Goal: Task Accomplishment & Management: Complete application form

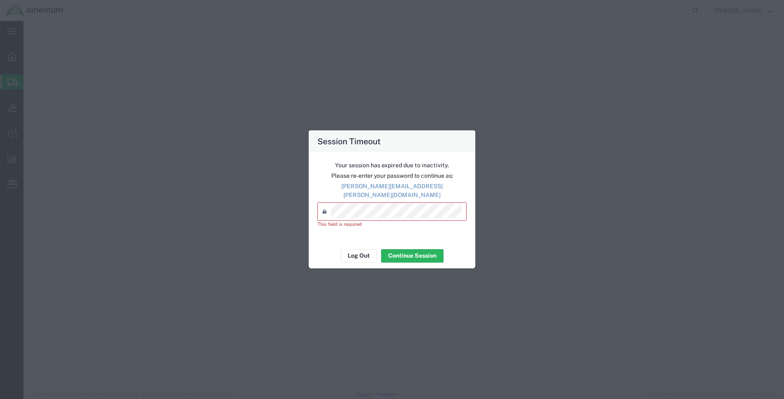
select select
select select "49941"
select select "[GEOGRAPHIC_DATA]"
click at [368, 216] on div "Password *" at bounding box center [391, 212] width 149 height 18
type input "L"
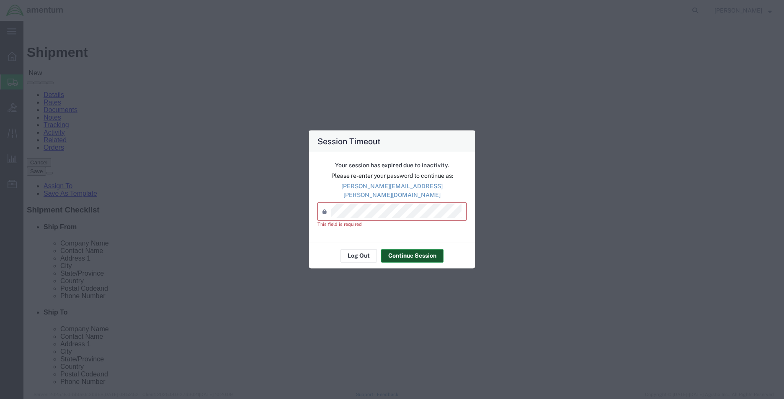
click at [401, 252] on button "Continue Session" at bounding box center [412, 255] width 62 height 13
click at [404, 252] on button "Continue Session" at bounding box center [412, 255] width 62 height 13
click at [354, 249] on button "Log Out" at bounding box center [358, 255] width 36 height 13
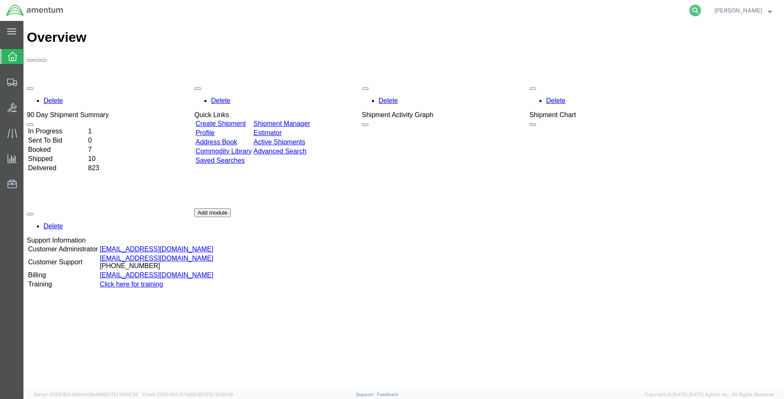
click at [691, 11] on icon at bounding box center [695, 11] width 12 height 12
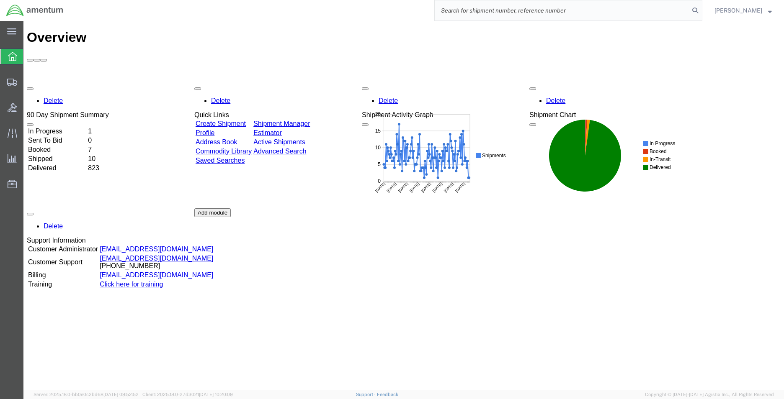
click at [588, 15] on input "search" at bounding box center [562, 10] width 255 height 20
type input "392929078206"
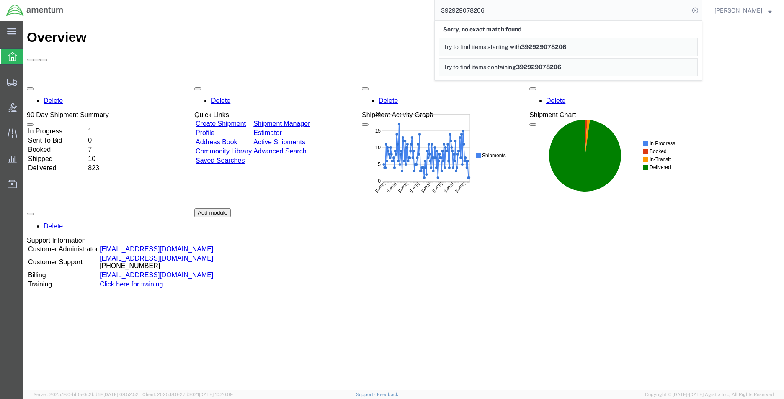
click at [546, 45] on span "392929078206" at bounding box center [543, 47] width 45 height 7
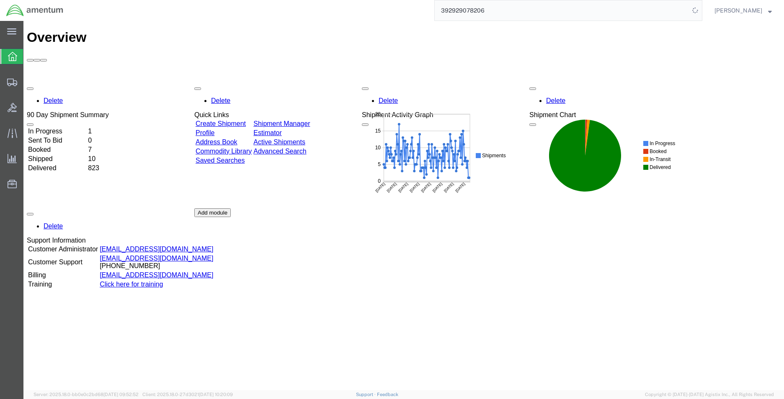
click at [447, 221] on div "Delete 90 Day Shipment Summary In Progress 1 Sent To Bid 0 Booked 7 Shipped 10 …" at bounding box center [404, 208] width 754 height 251
click at [13, 57] on icon at bounding box center [12, 56] width 9 height 9
click at [0, 0] on span "Create Shipment" at bounding box center [0, 0] width 0 height 0
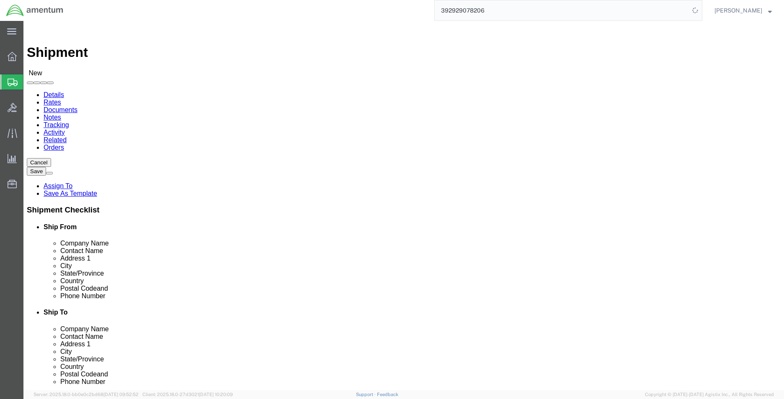
select select
type input "m"
type input "mca"
select select "49941"
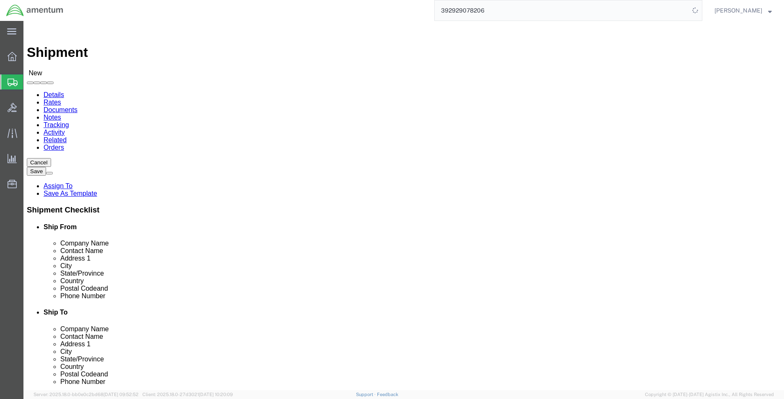
select select "[GEOGRAPHIC_DATA]"
drag, startPoint x: 481, startPoint y: 167, endPoint x: 380, endPoint y: 168, distance: 100.9
click div "Contact Name"
type input "Maintenance Dept"
type input "t"
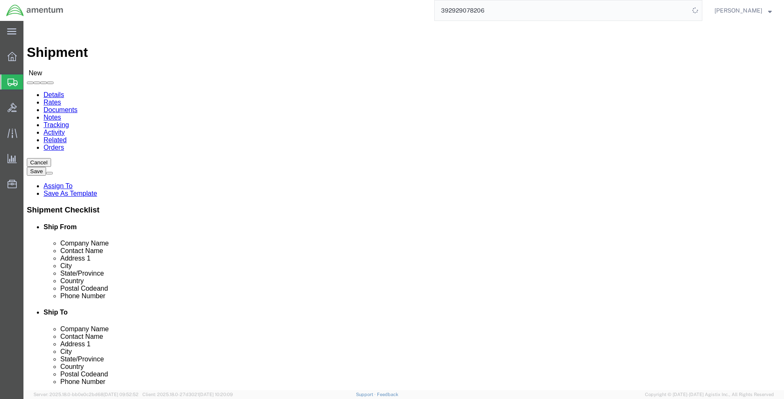
select select "MYPROFILE"
select select "[GEOGRAPHIC_DATA]"
type input "t"
type input "[PERSON_NAME]"
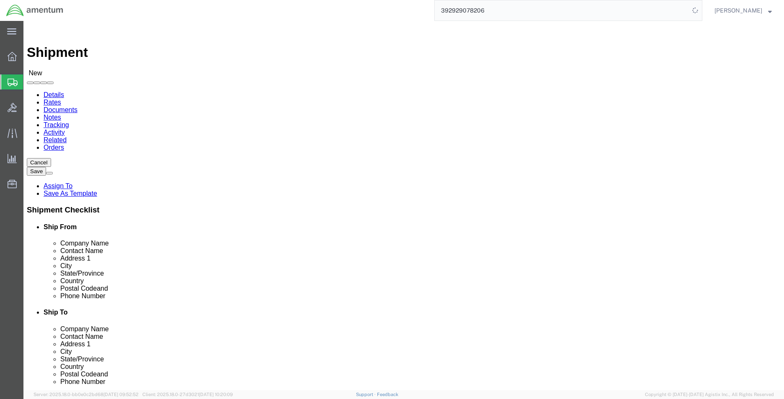
type input "[STREET_ADDRESS]"
select select
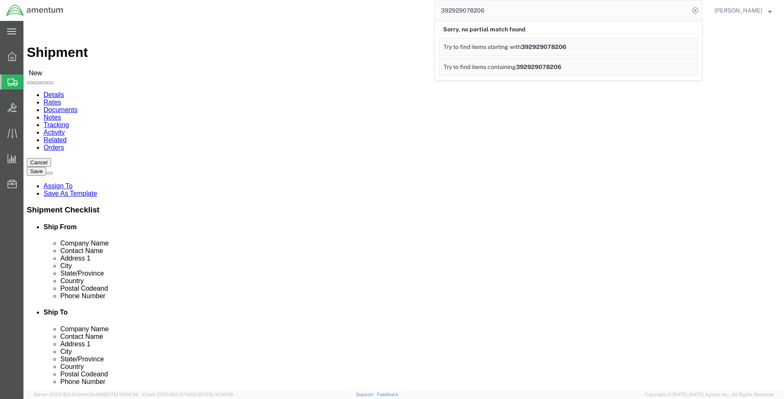
click input "text"
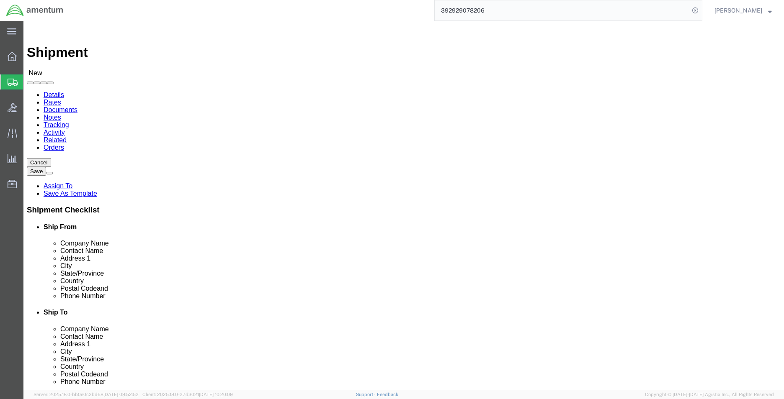
paste input "[STREET_ADDRESS]"
type input "[STREET_ADDRESS]"
click input "text"
type input "i"
type input "I"
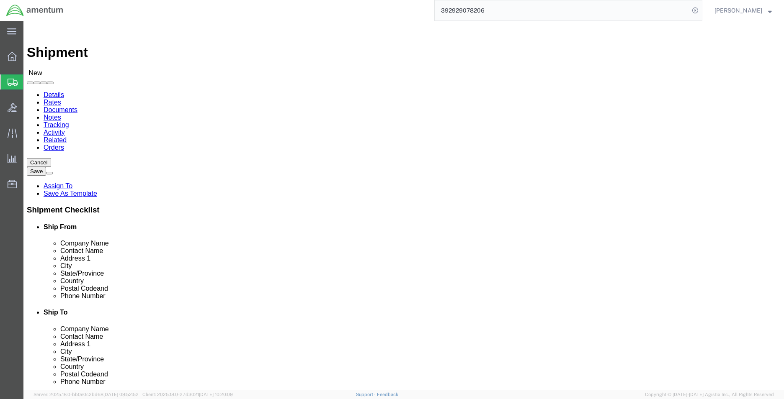
type input "Maintenace Dept"
click input "text"
type input "3"
type input "u"
click input "UNIT 2"
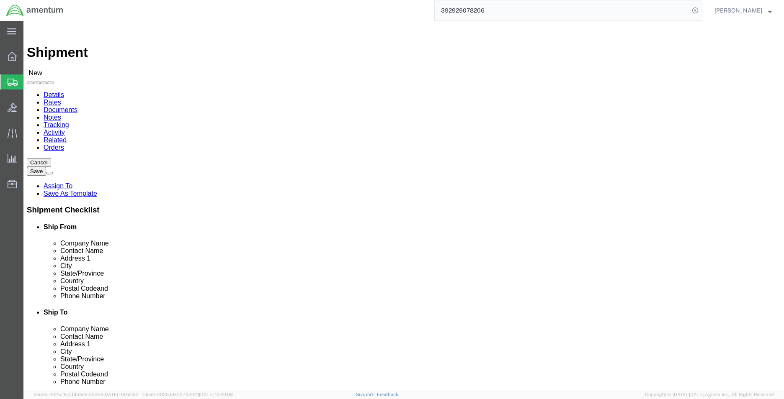
click input "UNIT 2"
click input "UNIT #2"
type input "UNIT #2"
click input "text"
drag, startPoint x: 155, startPoint y: 220, endPoint x: 107, endPoint y: 215, distance: 48.4
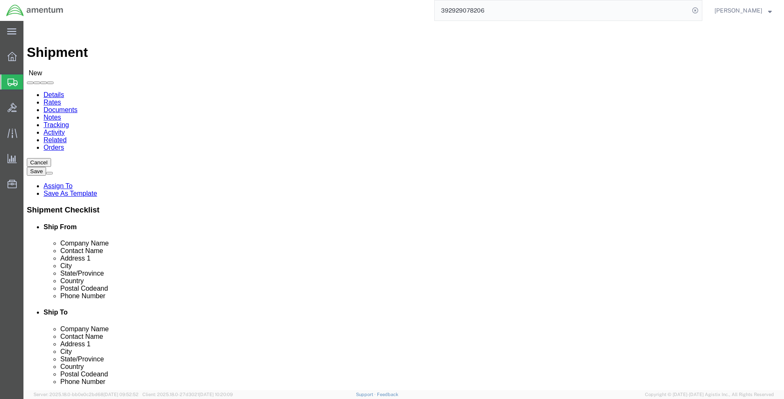
click div
type input "W"
click input "text"
type input "c"
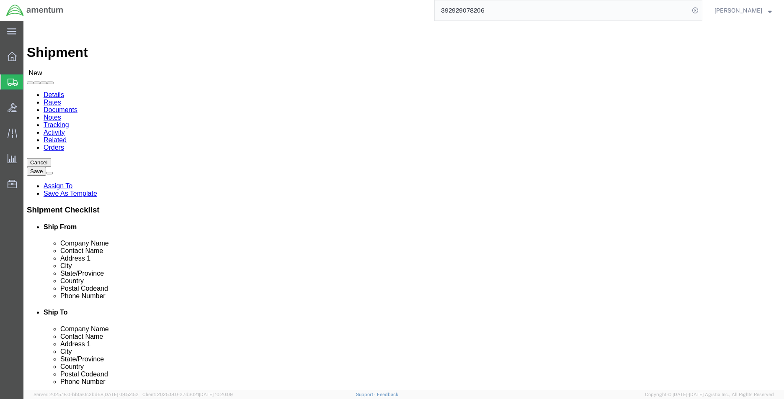
scroll to position [0, 0]
type input "c"
type input "ill"
select select "IL"
click input "text"
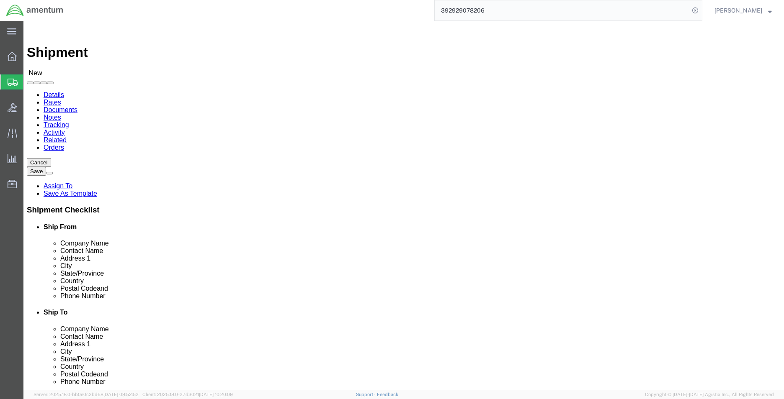
drag, startPoint x: 161, startPoint y: 219, endPoint x: 110, endPoint y: 221, distance: 51.1
click input "[GEOGRAPHIC_DATA]"
paste input "text"
type input "[GEOGRAPHIC_DATA]"
click input "text"
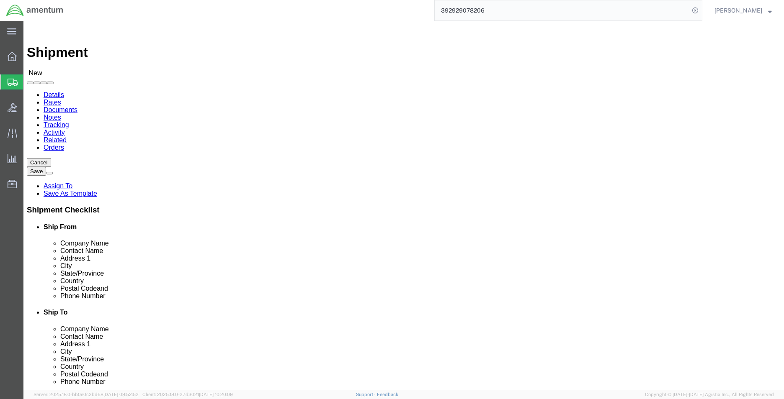
type input "7"
type input "60185"
click input "text"
drag, startPoint x: 230, startPoint y: 301, endPoint x: 123, endPoint y: 301, distance: 106.7
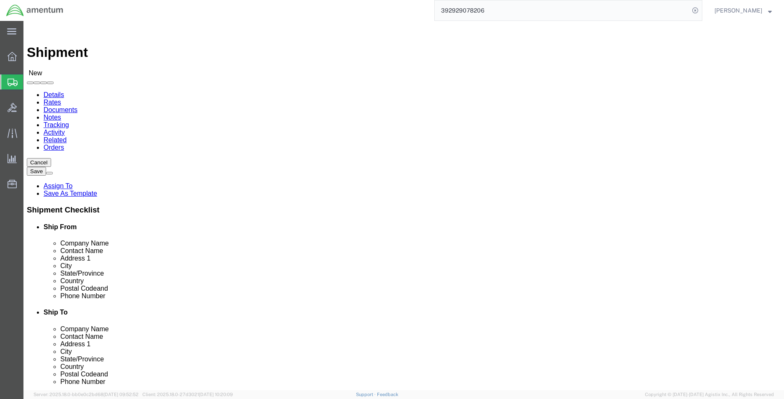
click input "text"
paste input "isac.[PERSON_NAME]@associates."
paste input "[EMAIL_ADDRESS][PERSON_NAME][DOMAIN_NAME]"
click input "isac.[PERSON_NAME]@associates.cbp.dhs.govisac.[PERSON_NAME]@[DOMAIN_NAME]"
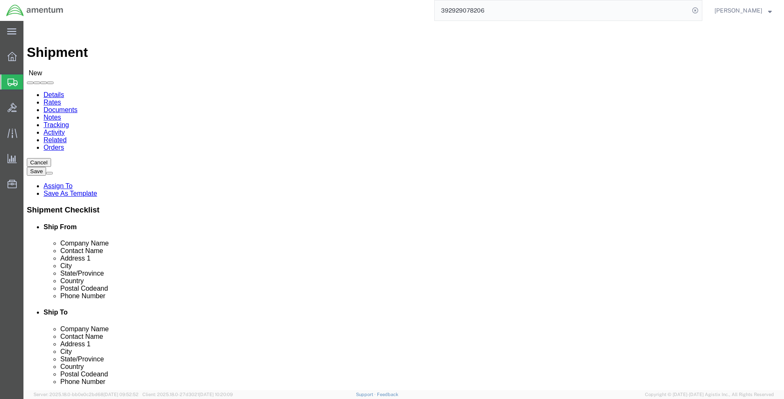
drag, startPoint x: 278, startPoint y: 335, endPoint x: 195, endPoint y: 338, distance: 82.1
click input "isac.[PERSON_NAME]@associates.cbp.dhs.govisac.[PERSON_NAME]@[DOMAIN_NAME]"
click input "[EMAIL_ADDRESS][PERSON_NAME]"
type input "[EMAIL_ADDRESS][PERSON_NAME][DOMAIN_NAME]"
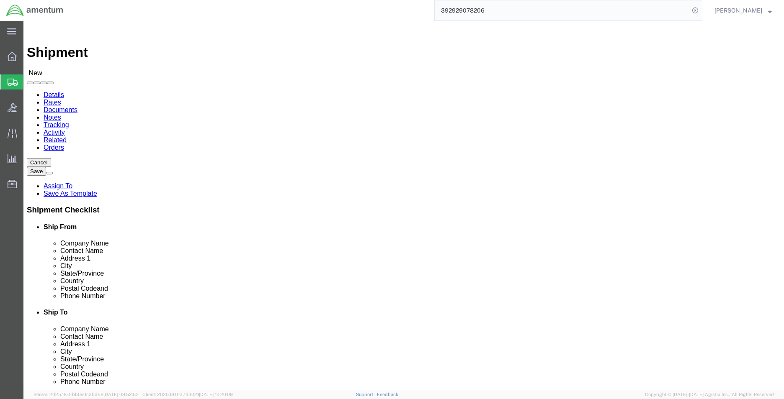
click div "Location My Profile Location [PHONE_NUMBER] [PHONE_NUMBER] [PHONE_NUMBER] [PHON…"
drag, startPoint x: 176, startPoint y: 285, endPoint x: 118, endPoint y: 285, distance: 57.8
click div
click input "text"
drag, startPoint x: 187, startPoint y: 286, endPoint x: 103, endPoint y: 283, distance: 84.6
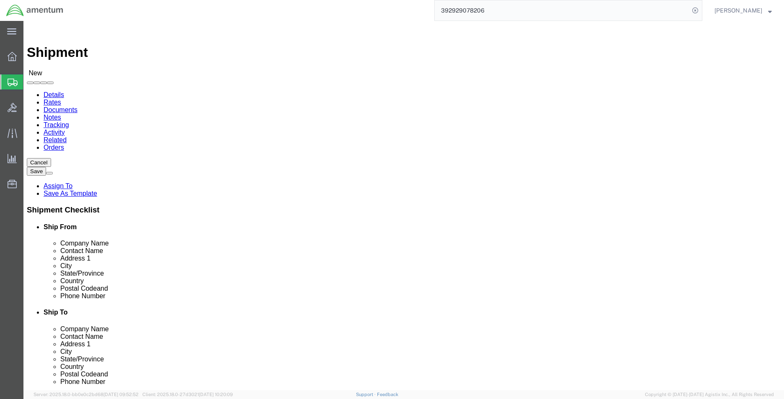
click div "Phone Number"
type input "[PHONE_NUMBER]"
click input "text"
drag, startPoint x: 481, startPoint y: 158, endPoint x: 403, endPoint y: 152, distance: 78.5
click div
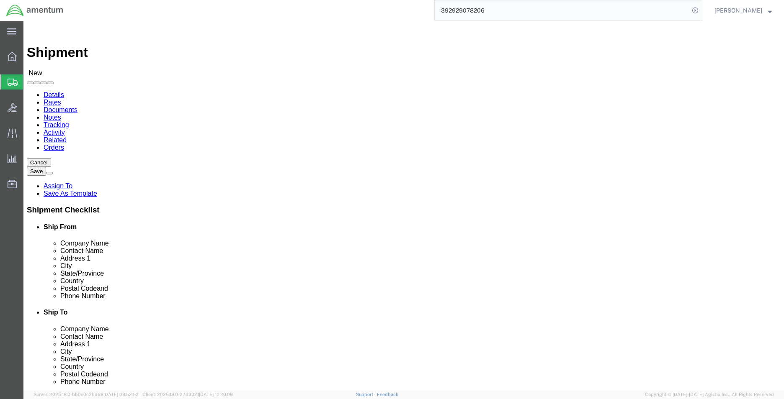
type input "Amentum Services, Inc"
click input "text"
paste input "Amentum Services, Inc"
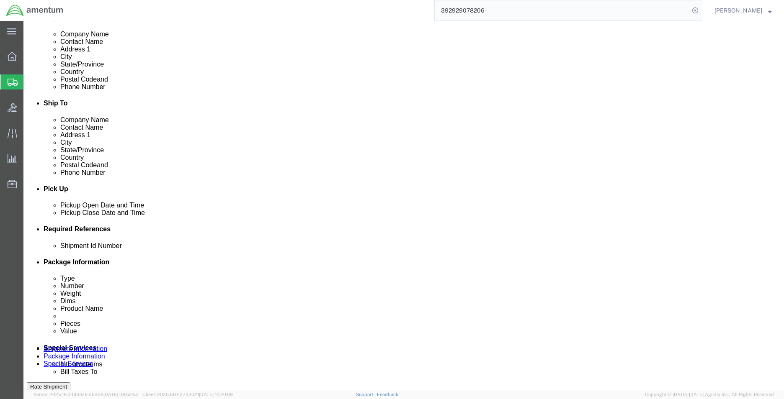
type input "Amentum Services, Inc"
click div
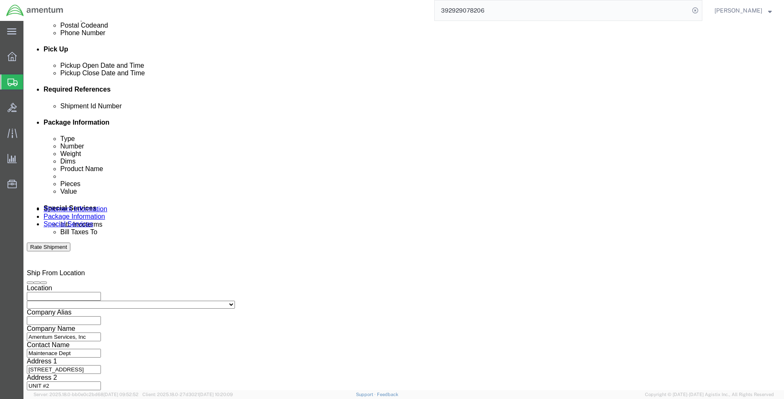
click input "3:00 PM"
click input "2:00 PM"
type input "8:00 AM"
click button "Apply"
click div
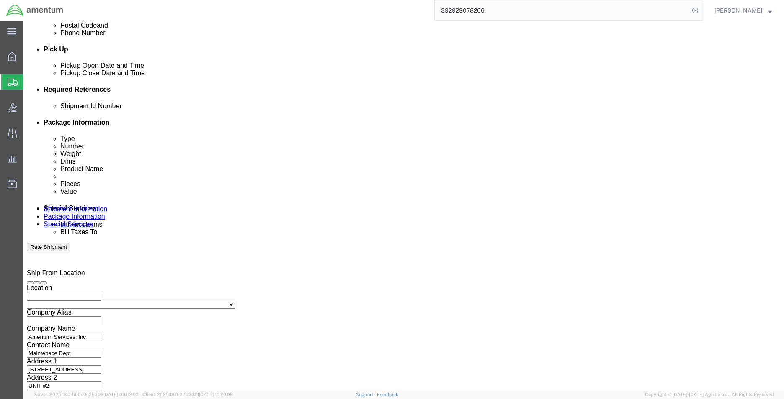
type input "2:00 PM"
click button "Apply"
click div "[DATE] 1:00 PM"
type input "2:00 PM"
click button "Apply"
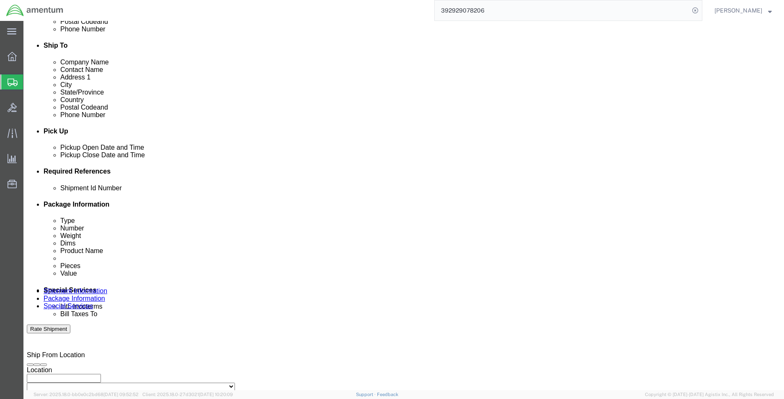
scroll to position [265, 0]
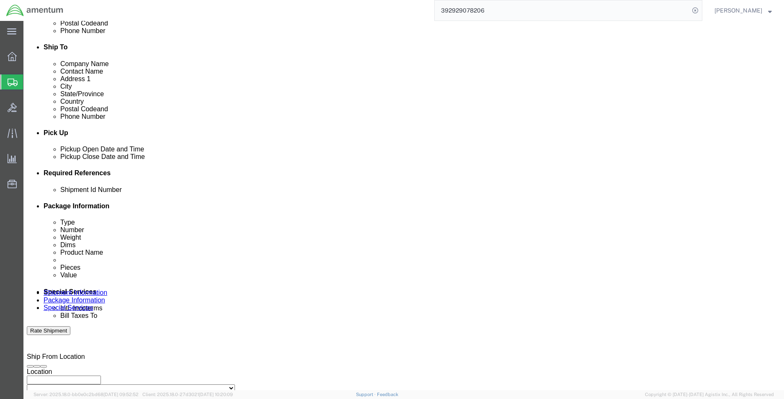
click input "text"
type input "CBP"
drag, startPoint x: 548, startPoint y: 220, endPoint x: 448, endPoint y: 246, distance: 103.4
click button "Add reference"
drag, startPoint x: 237, startPoint y: 244, endPoint x: 239, endPoint y: 252, distance: 8.7
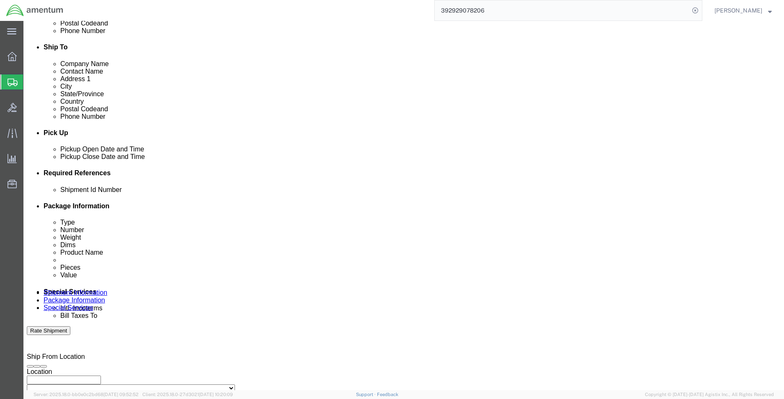
click select "Select Account Type Activity ID Airline Appointment Number ASN Batch Request # …"
select select "DEPT"
click select "Select Account Type Activity ID Airline Appointment Number ASN Batch Request # …"
click input "text"
drag, startPoint x: 339, startPoint y: 251, endPoint x: 298, endPoint y: 249, distance: 41.1
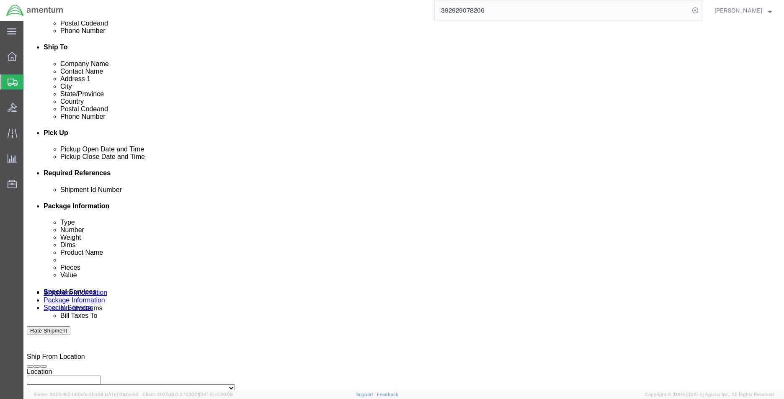
click input "MX MAINT"
type input "MCA MAINTENANCE"
click button "Add reference"
click select "Select Account Type Activity ID Airline Appointment Number ASN Batch Request # …"
select select "RELNUM"
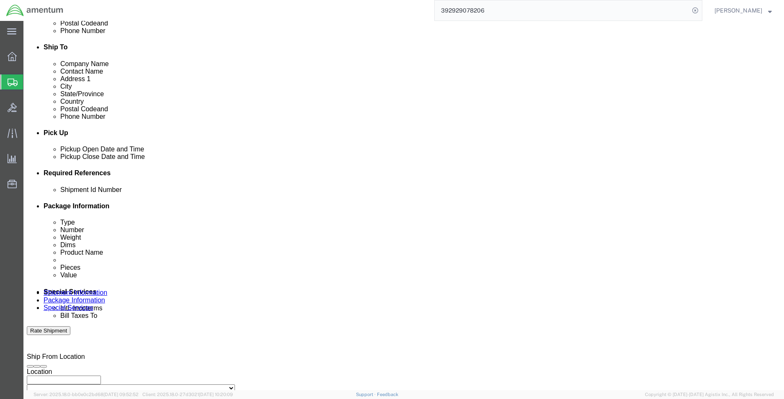
click select "Select Account Type Activity ID Airline Appointment Number ASN Batch Request # …"
click input "text"
type input "TDY"
click button "Add reference"
drag, startPoint x: 56, startPoint y: 270, endPoint x: 59, endPoint y: 260, distance: 9.7
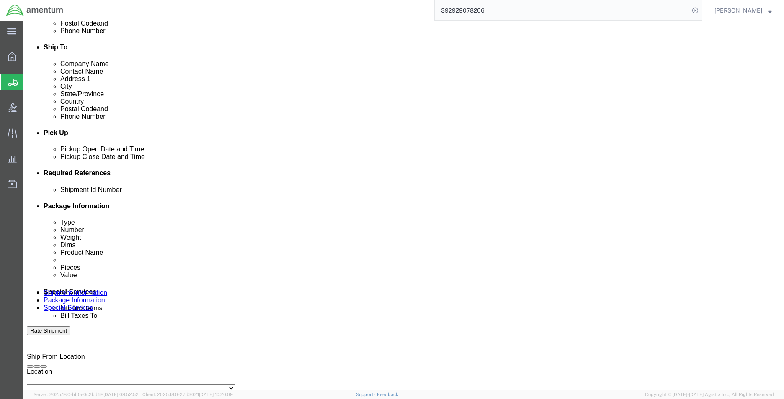
click select "Select Account Type Activity ID Airline Appointment Number ASN Batch Request # …"
select select "PROJNUM"
click select "Select Account Type Activity ID Airline Appointment Number ASN Batch Request # …"
drag, startPoint x: 150, startPoint y: 264, endPoint x: 161, endPoint y: 265, distance: 10.6
click input "text"
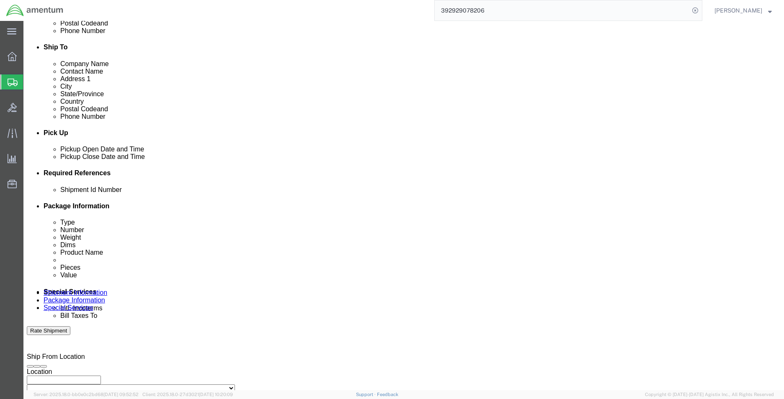
paste input "6118.03.03.2219.MCA.0000"
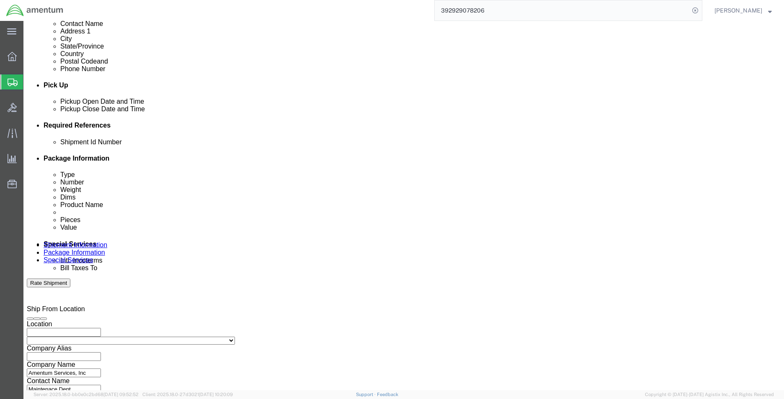
scroll to position [365, 0]
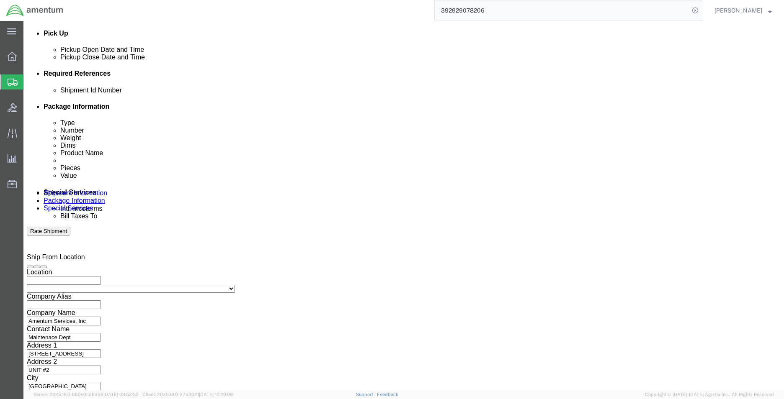
type input "6118.03.03.2219.MCA.0000"
click button "Continue"
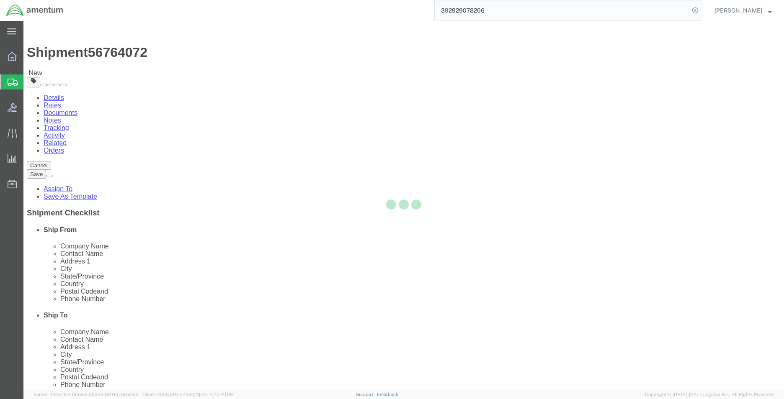
select select "CBOX"
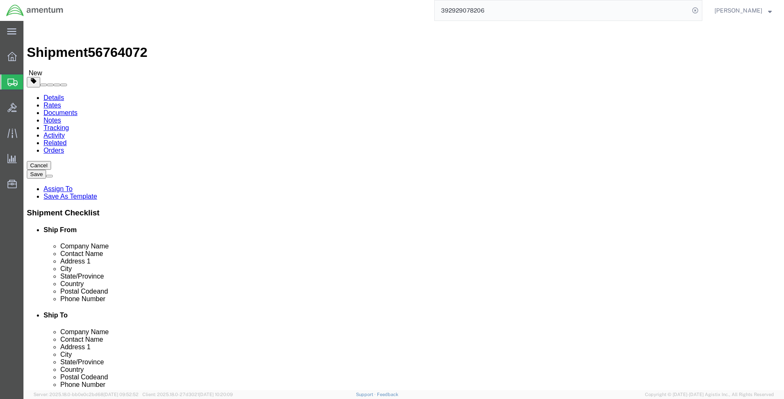
click input "text"
type input "20"
type input "15"
type input "6"
click input "15"
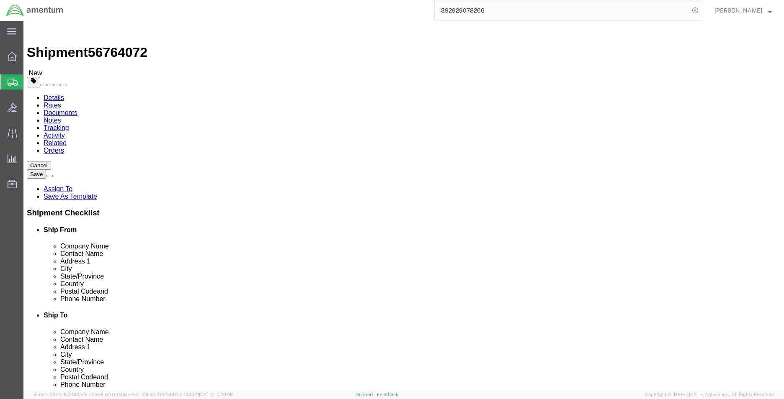
type input "15"
click div "Package Content # 1 x Package Type Select BCK Boxes Bale(s) Basket(s) Bolt(s) B…"
click link "Add Content"
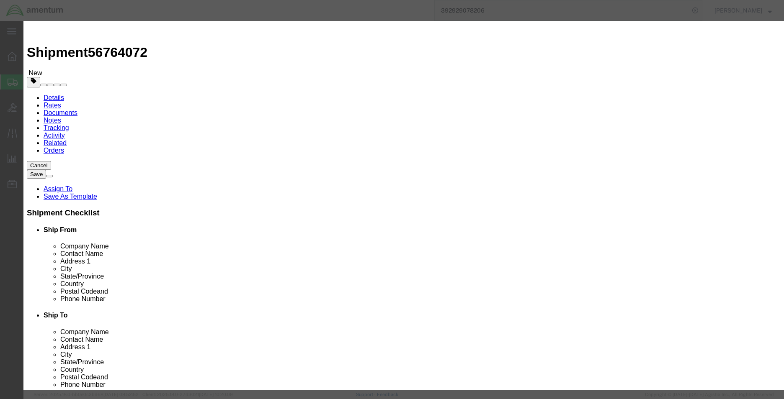
click input "text"
type input "AFT PART"
type input "1"
type input "15000.00"
select select "USD"
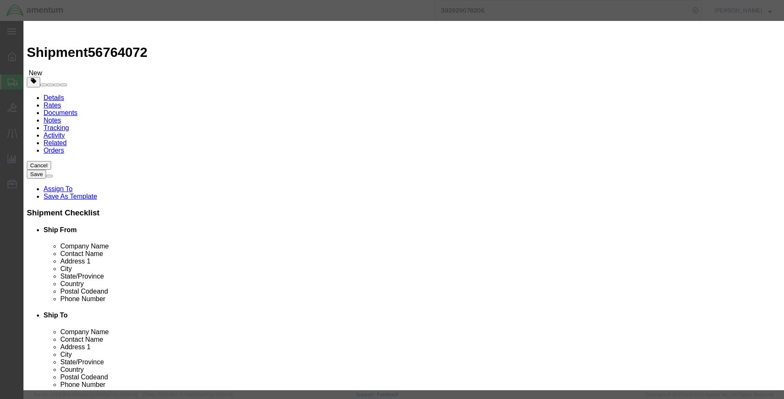
drag, startPoint x: 273, startPoint y: 66, endPoint x: 224, endPoint y: 71, distance: 49.6
click div "Product Name AFT PART Pieces 1 Select Bag Barrels 100Board Feet Bottle Box Blis…"
click textarea
paste textarea "AFT PART"
type textarea "AFT PART"
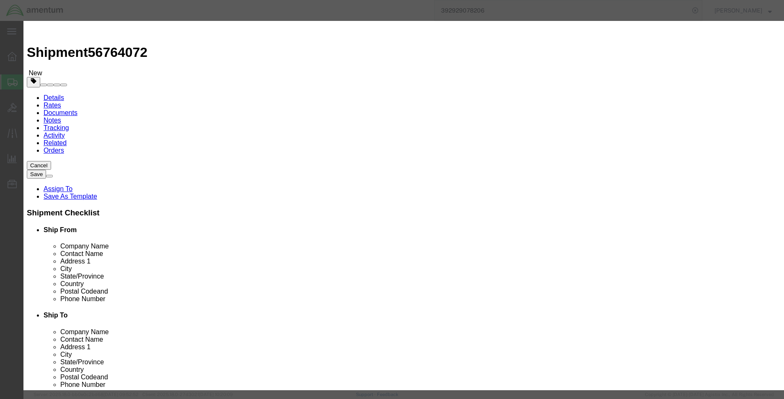
click input "text"
click div "Product Name AFT PART Pieces 1 Select Bag Barrels 100Board Feet Bottle Box Blis…"
click button "Save & Close"
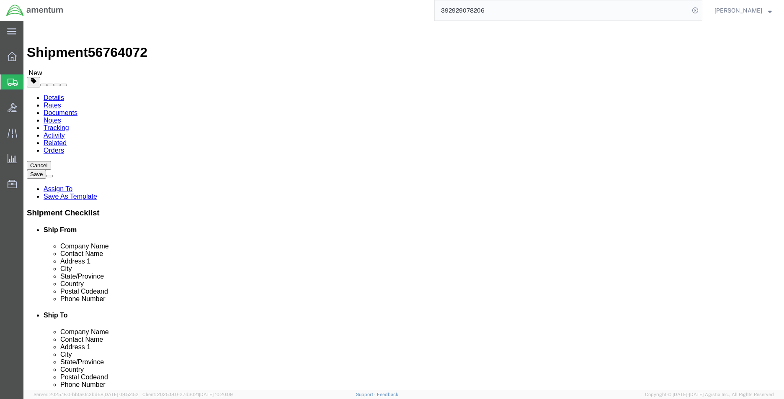
click link "Add Content"
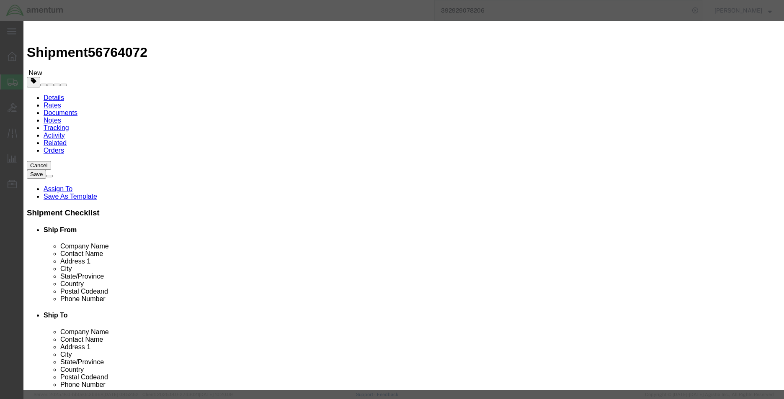
click input "text"
type input "AFT PART"
type input "1"
type input "8500.00"
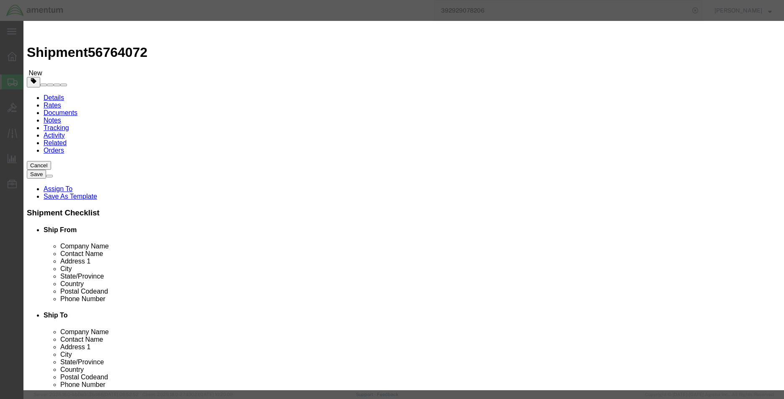
select select "USD"
drag, startPoint x: 276, startPoint y: 62, endPoint x: 226, endPoint y: 64, distance: 50.3
click div "Product Name AFT PART AFT PART"
click textarea
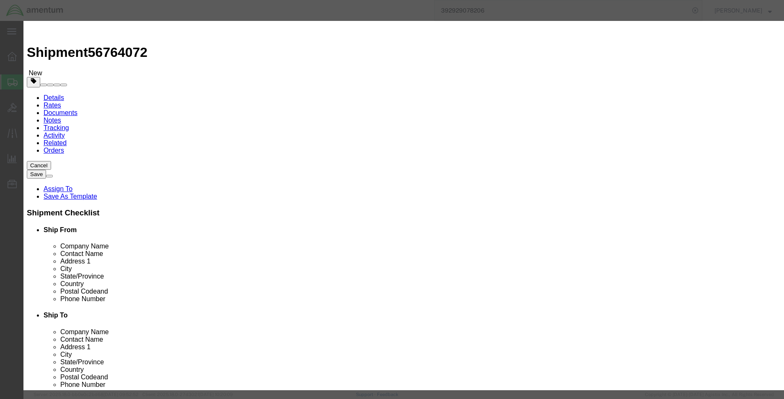
paste textarea "AFT PART"
type textarea "AFT PART"
click div "Commodity library Product Name AFT PART AFT PART Pieces 1 Select Bag Barrels 10…"
click button "Save & Close"
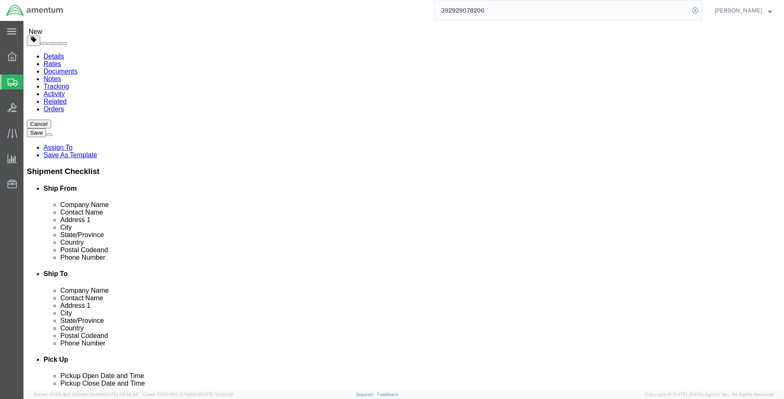
scroll to position [42, 0]
click link "Delete this content"
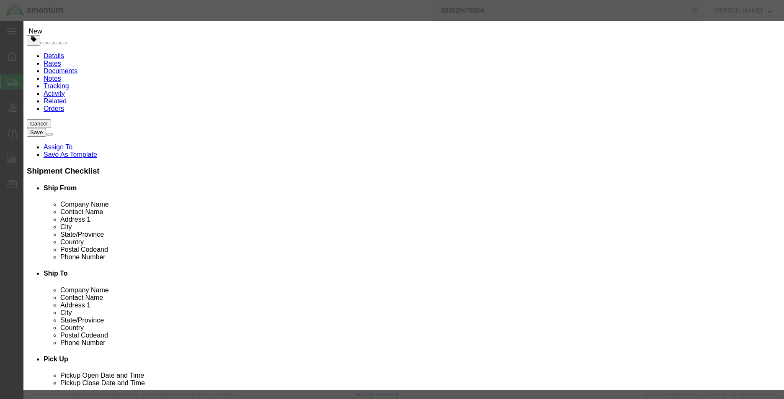
click button "Yes"
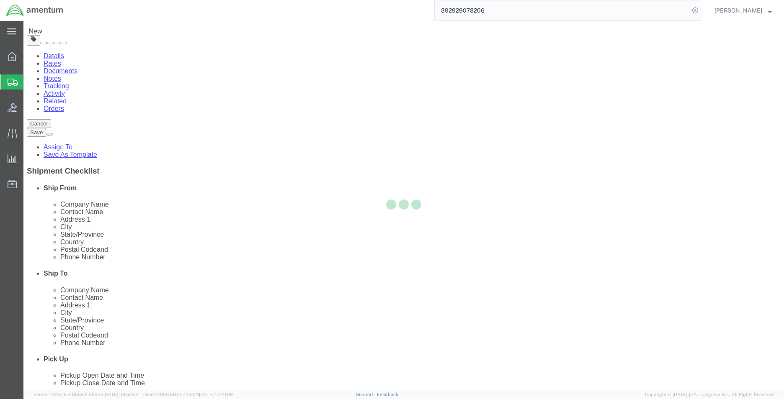
scroll to position [0, 0]
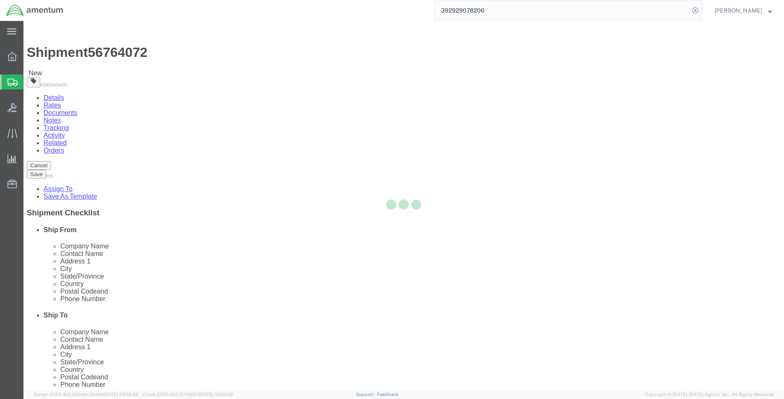
select select "CBOX"
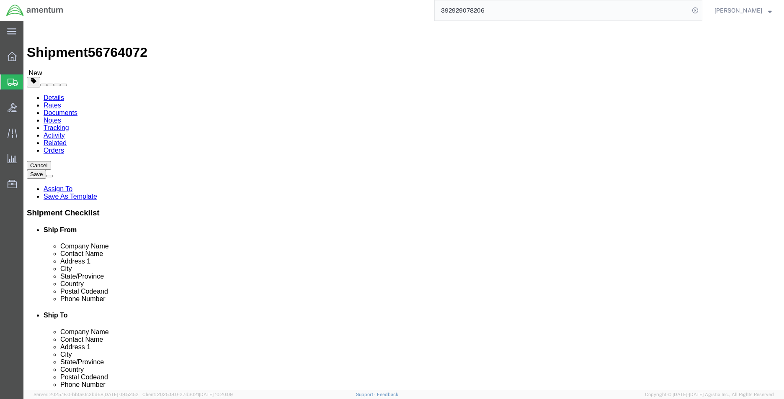
click button "Continue"
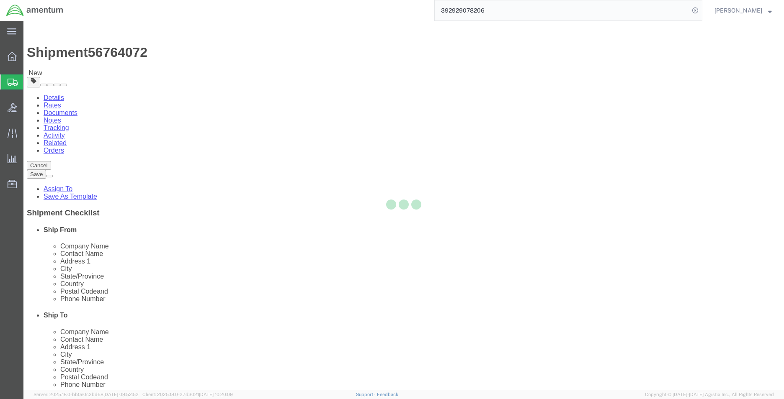
select select
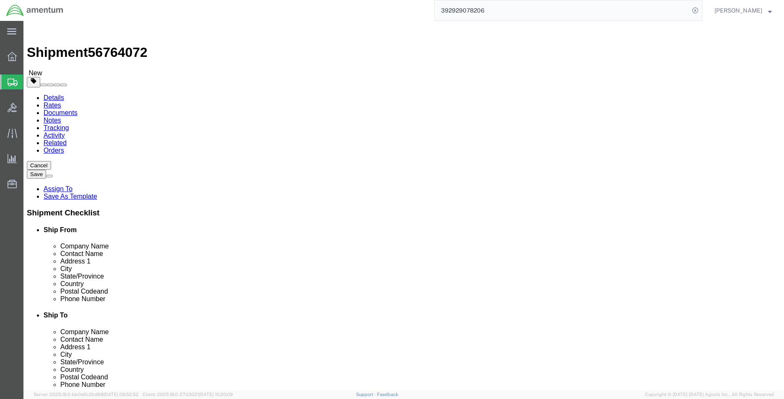
click span "Select one or more"
click link "Site Support"
select select "PICKUP_SITE_SUPPORT"
click div "Delivery Instructions Select one or more Crane Required Delivery Limited Access…"
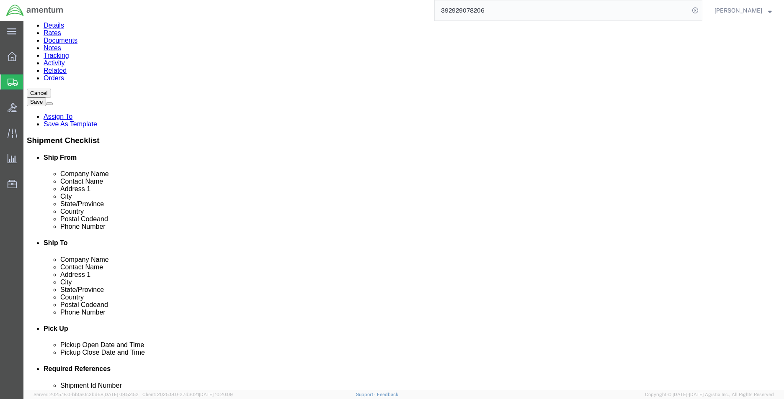
scroll to position [167, 0]
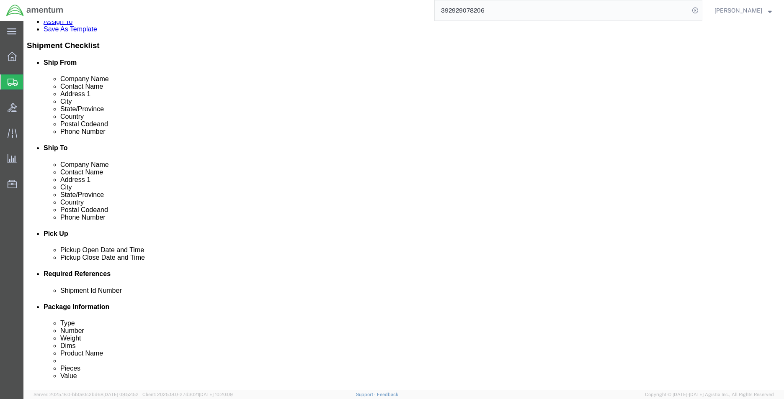
click button "Rate Shipment"
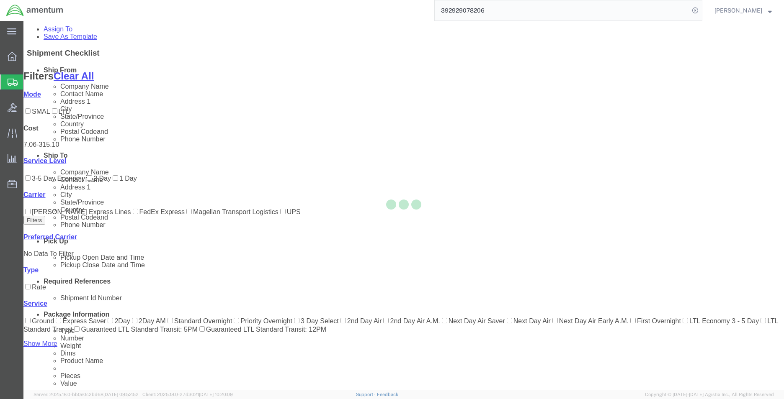
scroll to position [84, 0]
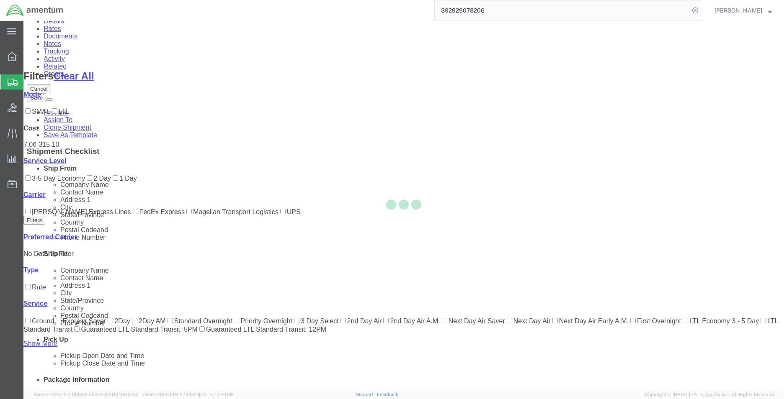
scroll to position [0, 0]
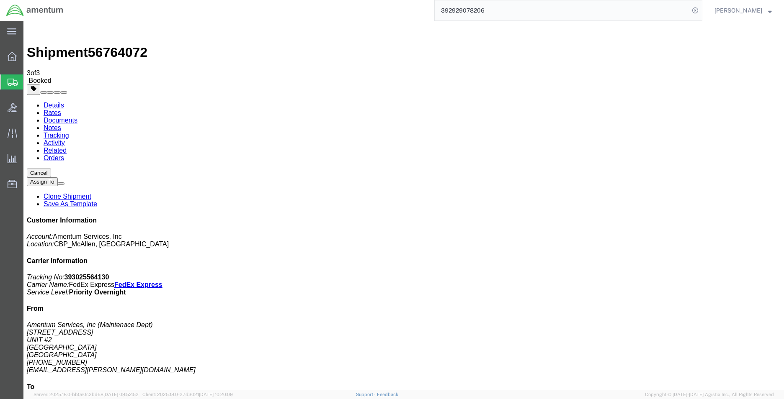
drag, startPoint x: 340, startPoint y: 152, endPoint x: 347, endPoint y: 159, distance: 9.5
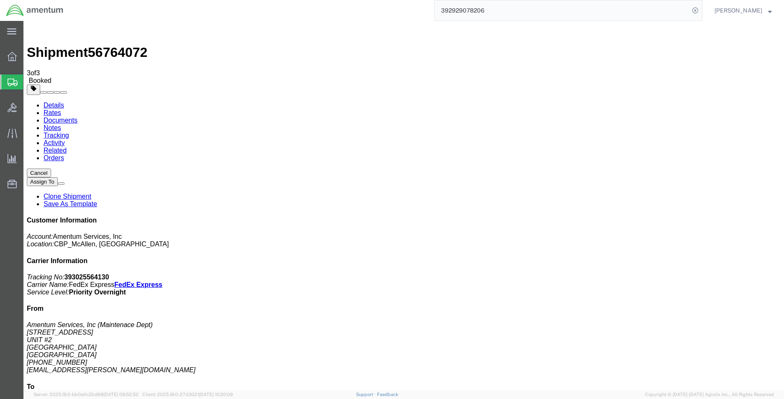
click at [0, 0] on span "Create Shipment" at bounding box center [0, 0] width 0 height 0
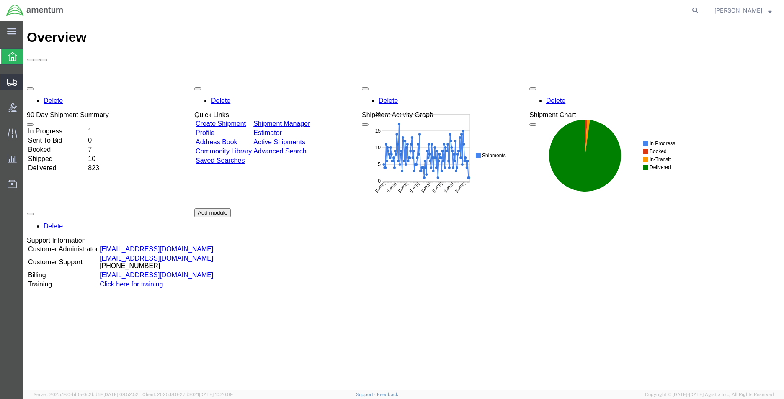
click at [0, 0] on span "Create Shipment" at bounding box center [0, 0] width 0 height 0
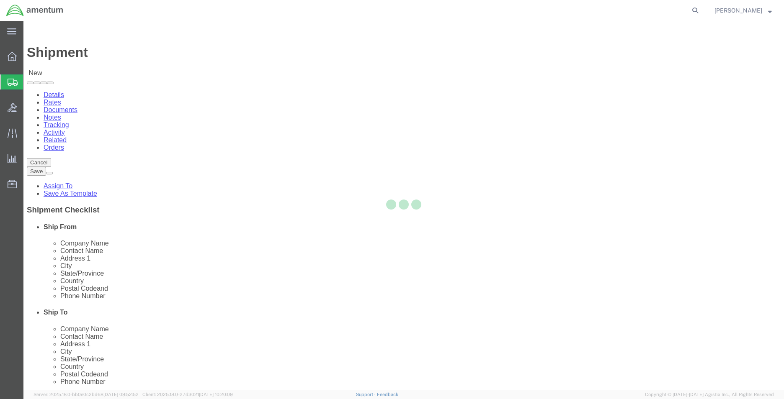
click at [158, 147] on div at bounding box center [403, 206] width 760 height 370
select select
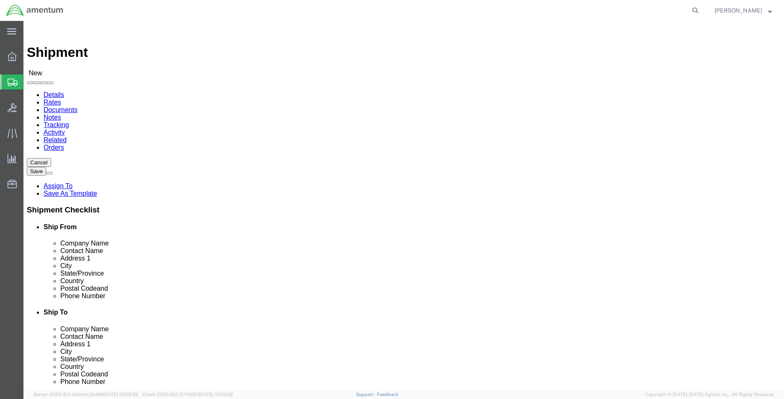
type input "MCA"
select select "49941"
select select "[GEOGRAPHIC_DATA]"
click div "Location My Profile Location [PHONE_NUMBER] [PHONE_NUMBER] [PHONE_NUMBER] [PHON…"
type input "W"
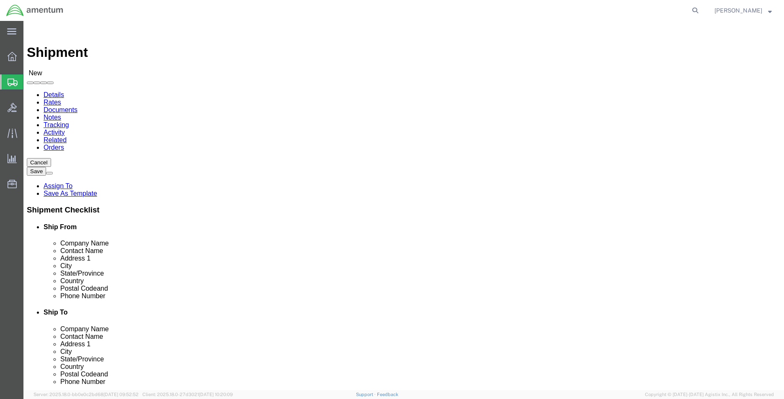
type input "WSA"
select select "49914"
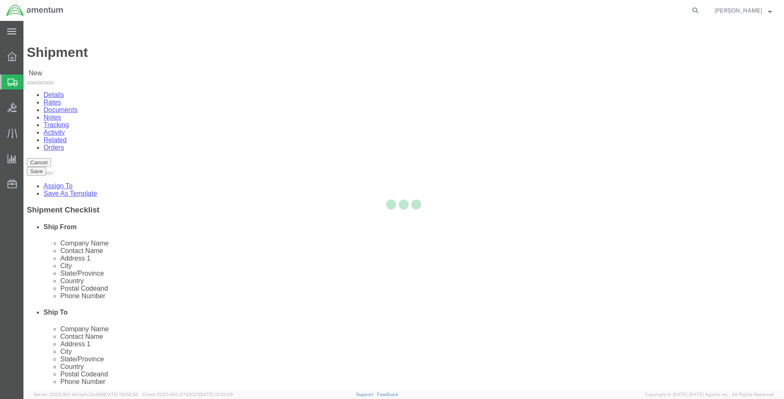
select select "[GEOGRAPHIC_DATA]"
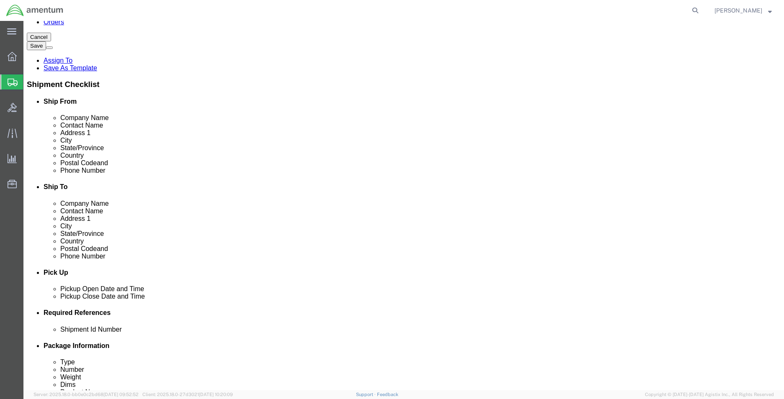
scroll to position [209, 0]
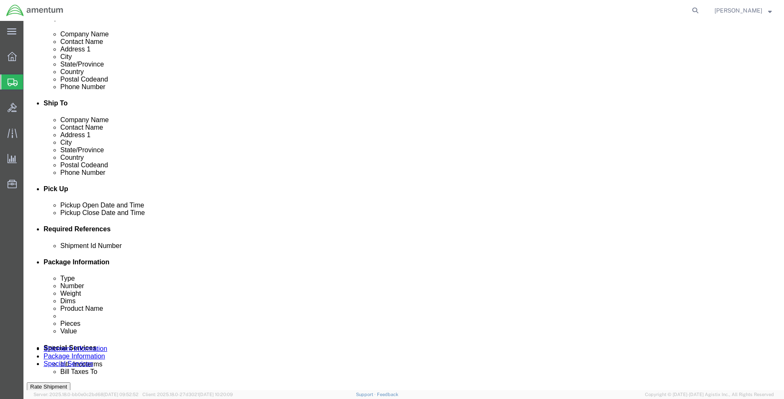
click div
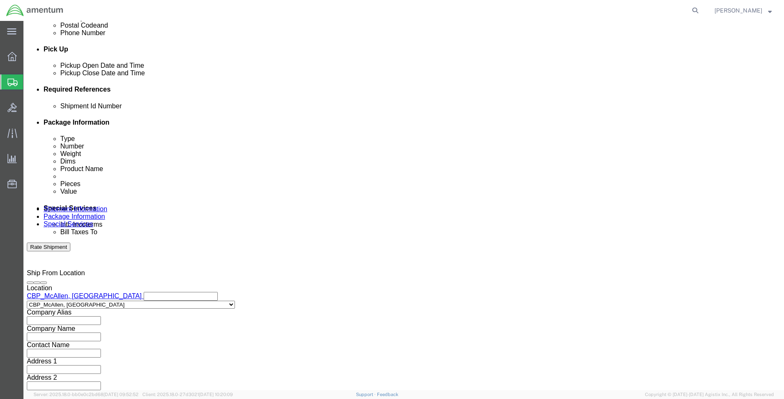
type input "8:00 AM"
drag, startPoint x: 406, startPoint y: 237, endPoint x: 430, endPoint y: 227, distance: 25.9
click button "Apply"
click div "Deliver Close Date Deliver Close Time Deliver Close Date and Time"
click div
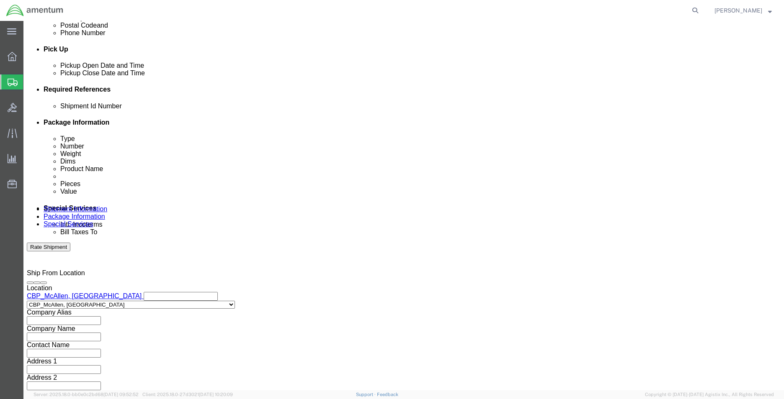
type input "2:00 PM"
click button "Apply"
click input "text"
type input "CBP"
drag, startPoint x: 554, startPoint y: 142, endPoint x: 396, endPoint y: 164, distance: 159.4
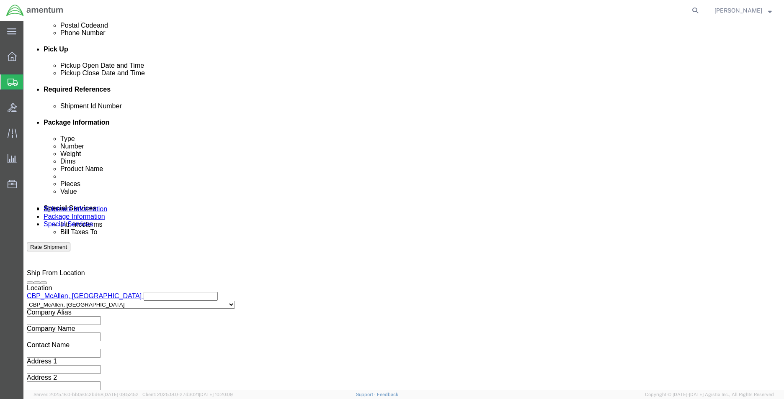
click button "Add reference"
click div "Select Account Type Activity ID Airline Appointment Number ASN Batch Request # …"
click select "Select Account Type Activity ID Airline Appointment Number ASN Batch Request # …"
select select "DEPT"
click select "Select Account Type Activity ID Airline Appointment Number ASN Batch Request # …"
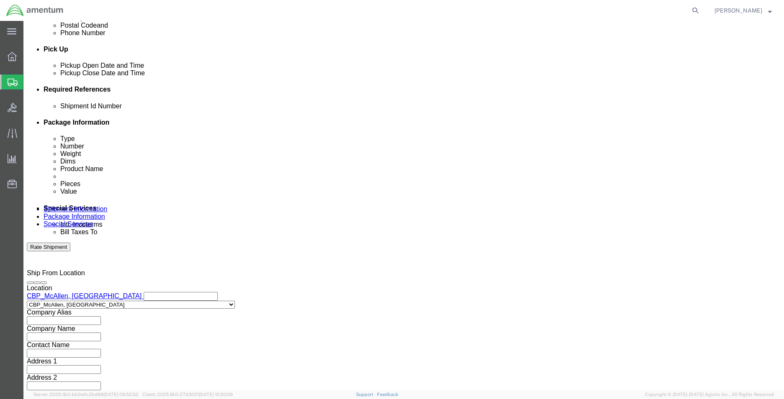
click input "text"
paste input "ALSE Shop"
drag, startPoint x: 361, startPoint y: 164, endPoint x: 331, endPoint y: 165, distance: 30.6
click input "ALSE Shop ALSE Shop"
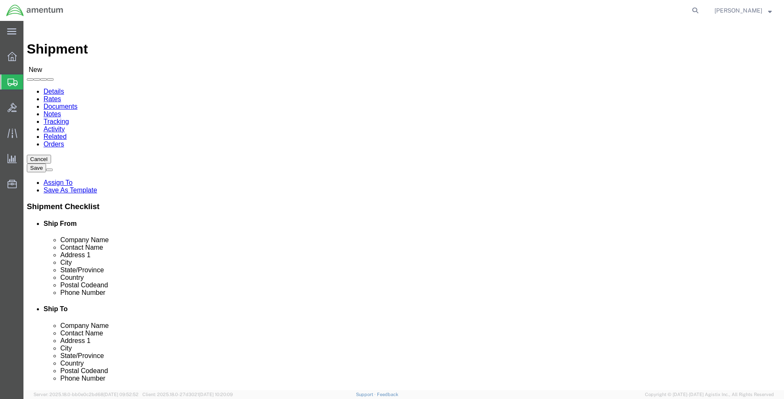
scroll to position [0, 0]
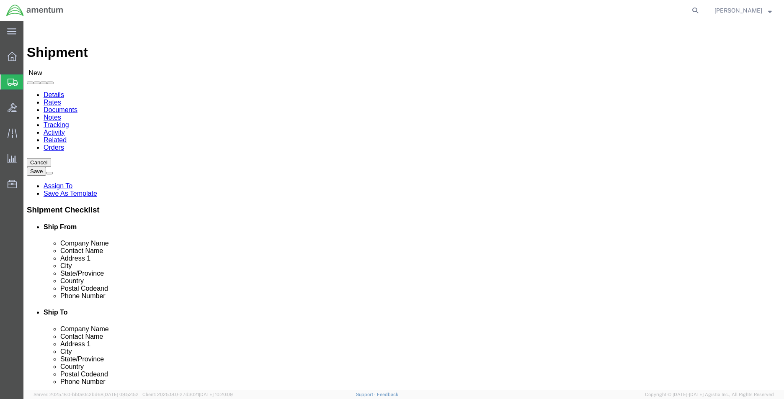
type input "ALSE Shop"
drag, startPoint x: 455, startPoint y: 173, endPoint x: 393, endPoint y: 171, distance: 62.0
click div "Contact Name"
paste input "ALSE Shop"
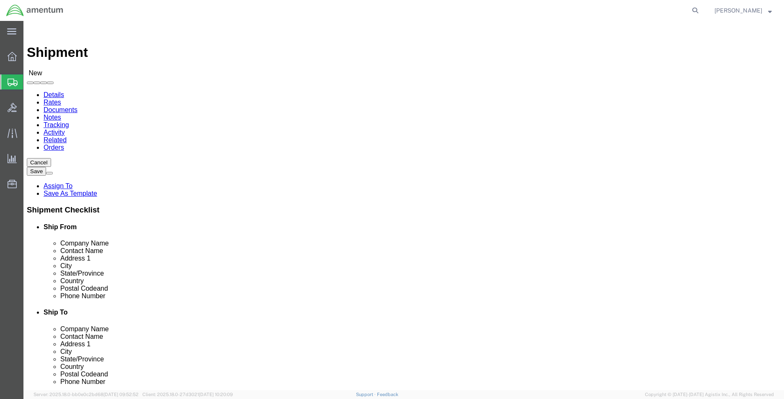
drag, startPoint x: 437, startPoint y: 173, endPoint x: 403, endPoint y: 176, distance: 33.7
click div "ALSE Shop ALSE Shop"
click input "ALSE Shop"
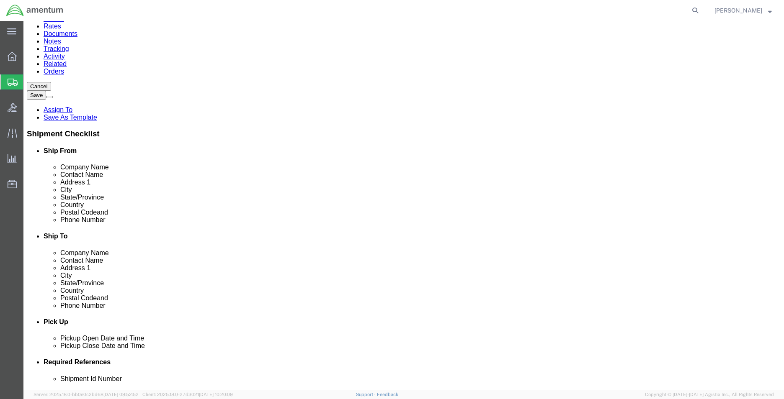
scroll to position [209, 0]
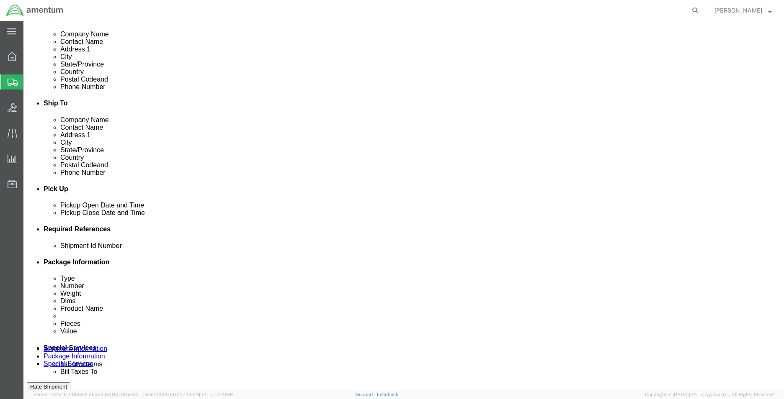
type input "ALSE Shop"
click input "text"
drag, startPoint x: 541, startPoint y: 92, endPoint x: 411, endPoint y: 94, distance: 129.4
click input "text"
paste input "john.m.youn"
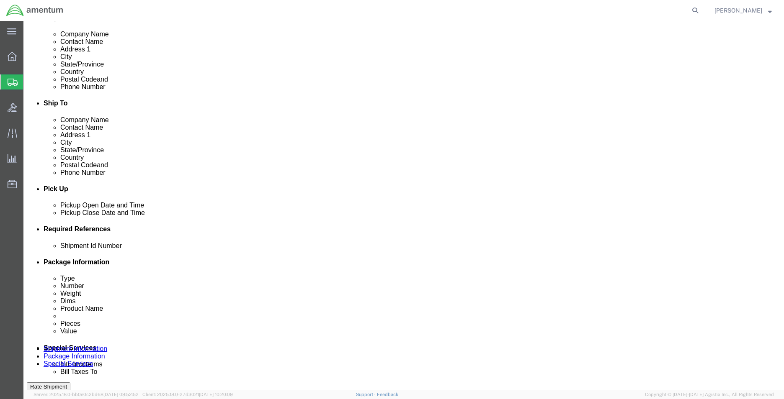
paste input "john.m.young@associates.cbp.dhs.gov"
drag, startPoint x: 471, startPoint y: 90, endPoint x: 421, endPoint y: 90, distance: 50.2
click input "john.m.young@associates.cbp.dhs.govjohn.m.young@associates.cbp.dhs.gov"
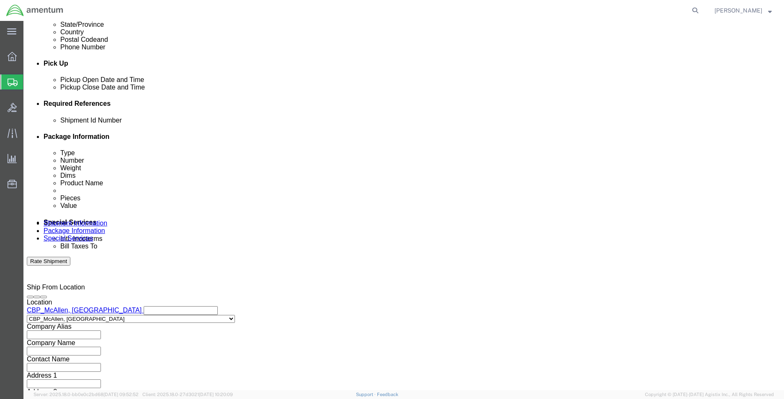
type input "john.m.young@associates.cbp.dhs.gov"
click button "Add reference"
click select "Select Account Type Activity ID Airline Appointment Number ASN Batch Request # …"
select select "CUSTREF"
click select "Select Account Type Activity ID Airline Appointment Number ASN Batch Request # …"
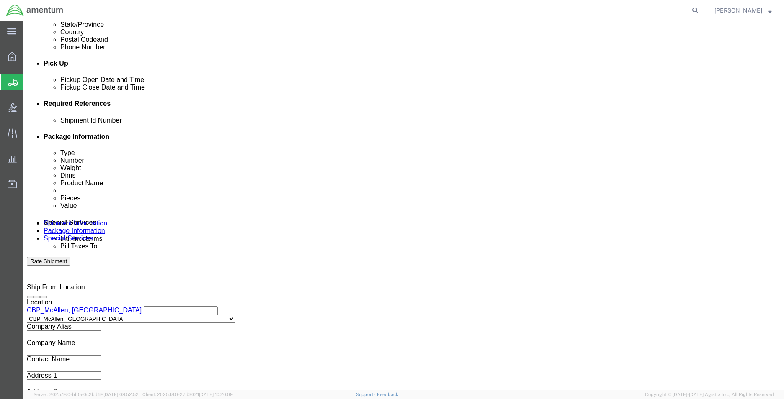
click input "text"
type input "HC-159-F01-T3"
click button "Add reference"
click select "Select Account Type Activity ID Airline Appointment Number ASN Batch Request # …"
select select "RELNUM"
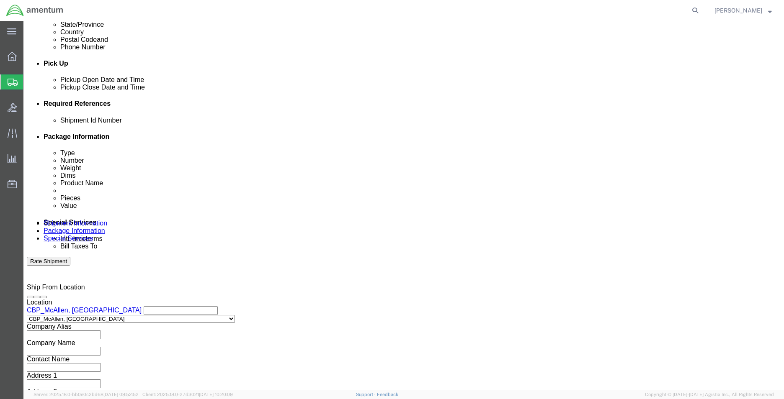
click select "Select Account Type Activity ID Airline Appointment Number ASN Batch Request # …"
click input "text"
type input "CUSHION COVER"
click button "Add reference"
click select "Select Account Type Activity ID Airline Appointment Number ASN Batch Request # …"
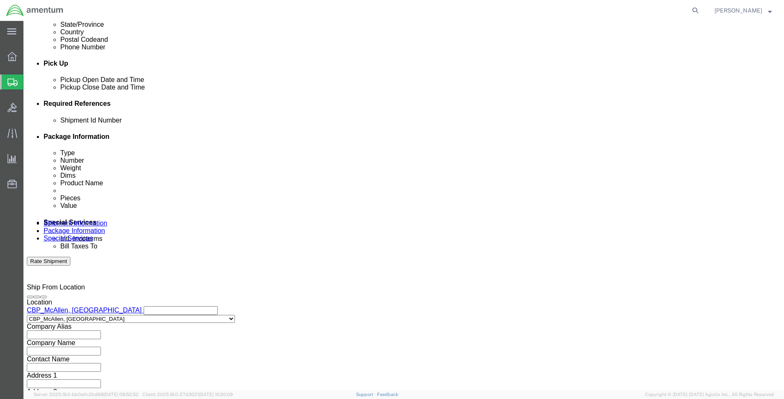
select select "PROJNUM"
click select "Select Account Type Activity ID Airline Appointment Number ASN Batch Request # …"
click input "text"
paste input "6118.03.03.2219.MCA.0000"
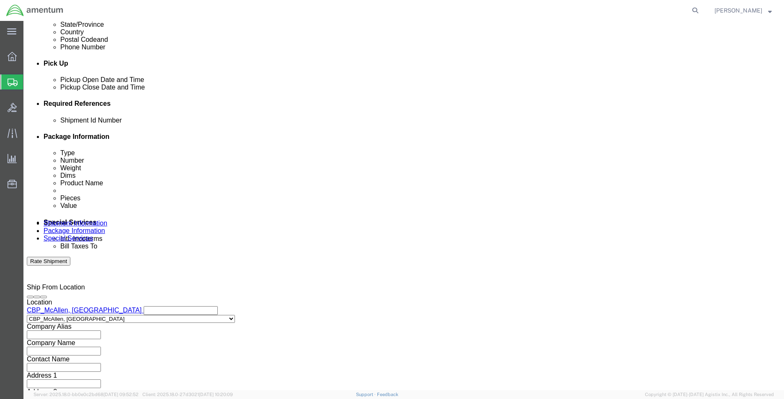
type input "6118.03.03.2219.MCA.0000"
click button "Continue"
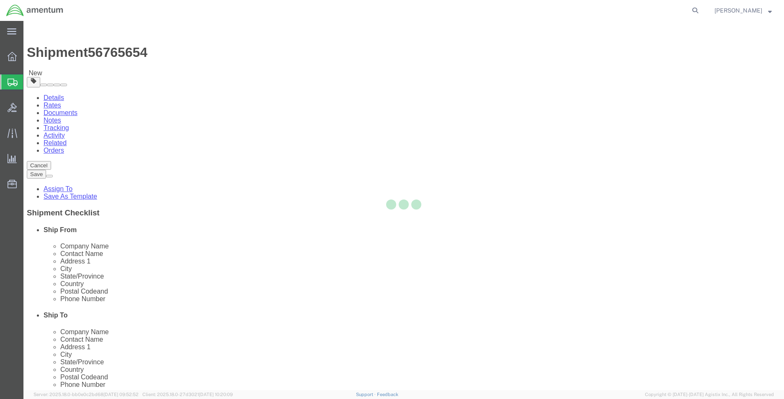
select select "CBOX"
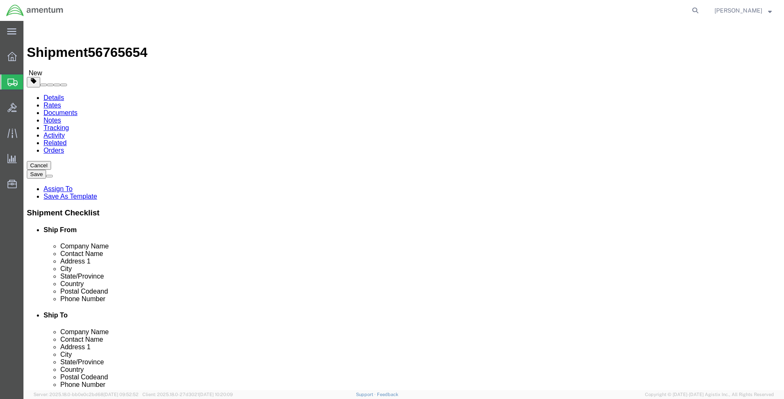
click input "text"
type input "36"
type input "18"
type input "16"
type input "12.2"
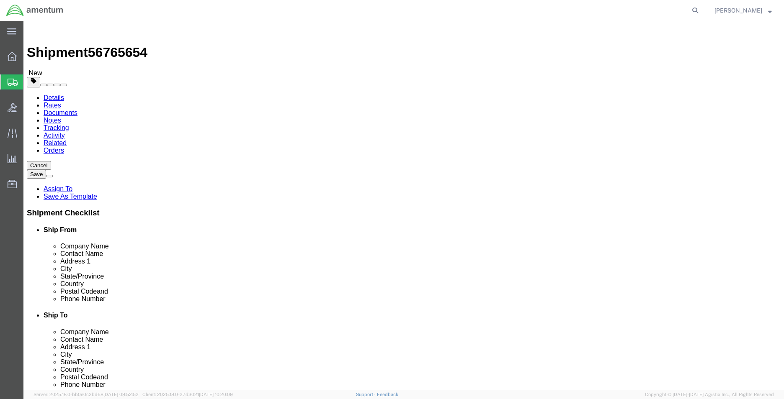
click div "Package Content # 1 x Package Type Select BCK Boxes Bale(s) Basket(s) Bolt(s) B…"
click select "Select BCK Boxes Bale(s) Basket(s) Bolt(s) Bottle(s) Buckets Bulk Bundle(s) Can…"
select select "CRTN"
click select "Select BCK Boxes Bale(s) Basket(s) Bolt(s) Bottle(s) Buckets Bulk Bundle(s) Can…"
click link "Add Content"
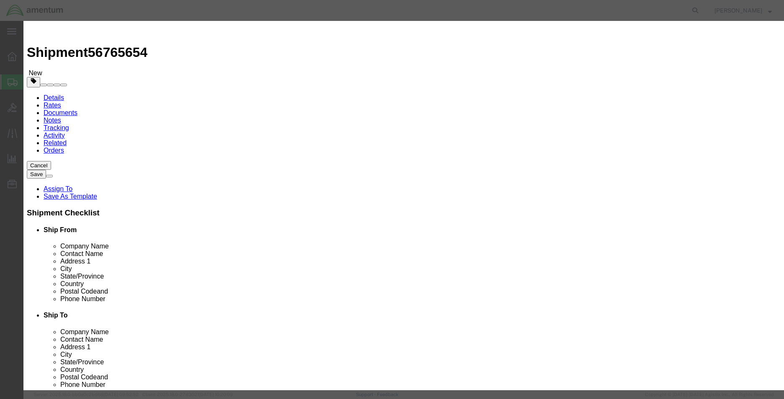
click input "text"
click input "AFT"
drag, startPoint x: 304, startPoint y: 23, endPoint x: 194, endPoint y: 87, distance: 127.0
click h3 "Add content"
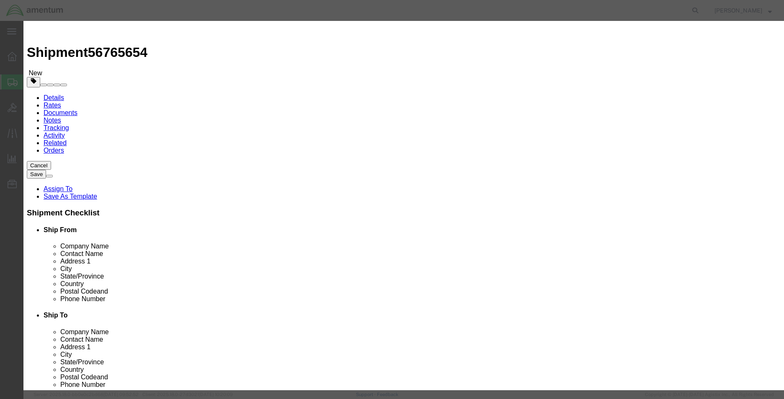
click input "AFT"
drag, startPoint x: 101, startPoint y: 128, endPoint x: 85, endPoint y: 130, distance: 15.6
click div "Product Name AFT"
type input "CUSHION COVER"
drag, startPoint x: 151, startPoint y: 144, endPoint x: 118, endPoint y: 149, distance: 33.0
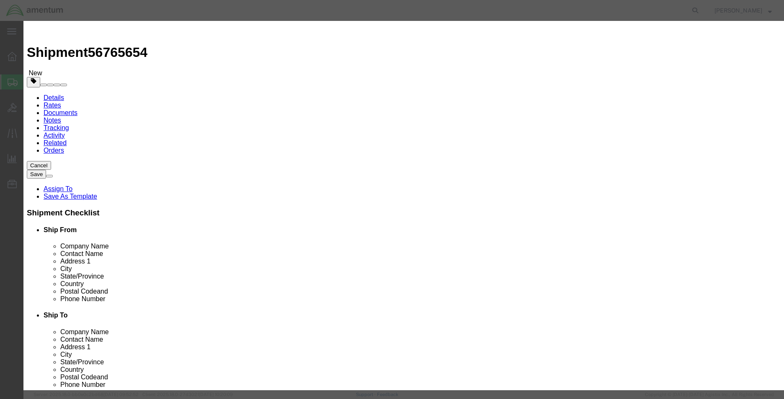
click div "0"
type input "1"
type input "1500"
select select "USD"
drag, startPoint x: 192, startPoint y: 124, endPoint x: 119, endPoint y: 125, distance: 72.8
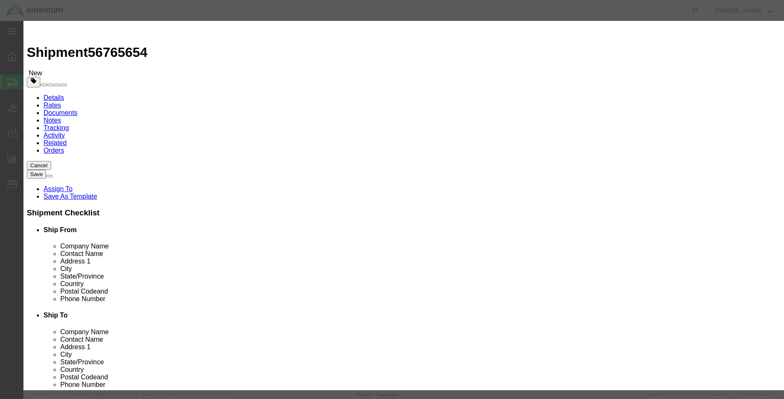
click div "CUSHION COVER CUSH"
click textarea
paste textarea "CUSHION COVER"
type textarea "CUSHION COVER HC-159-F01-T3"
drag, startPoint x: 447, startPoint y: 353, endPoint x: 439, endPoint y: 356, distance: 8.9
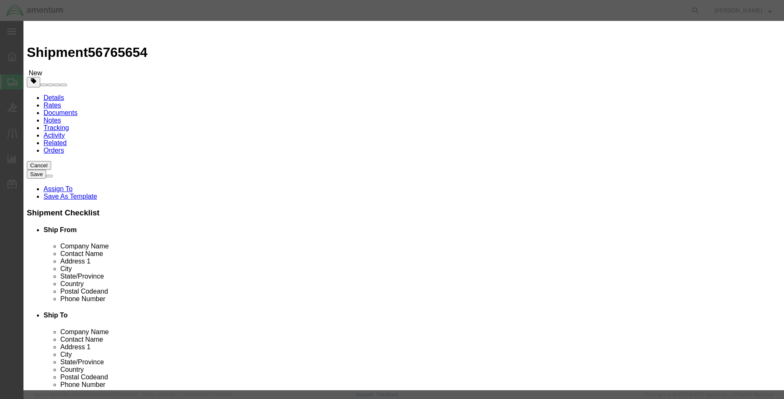
click button "Save & Close"
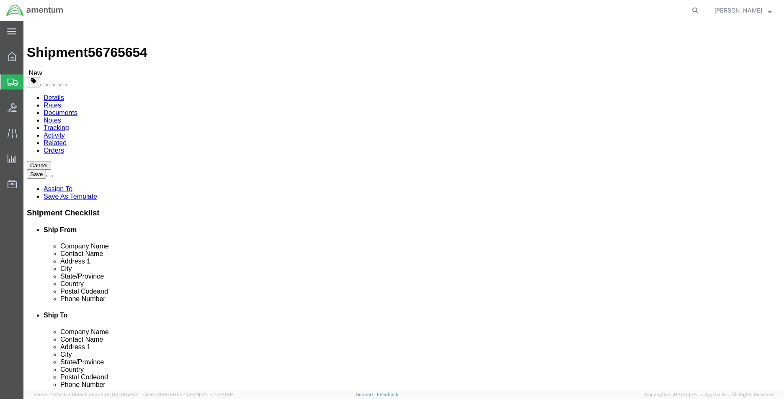
click button "Continue"
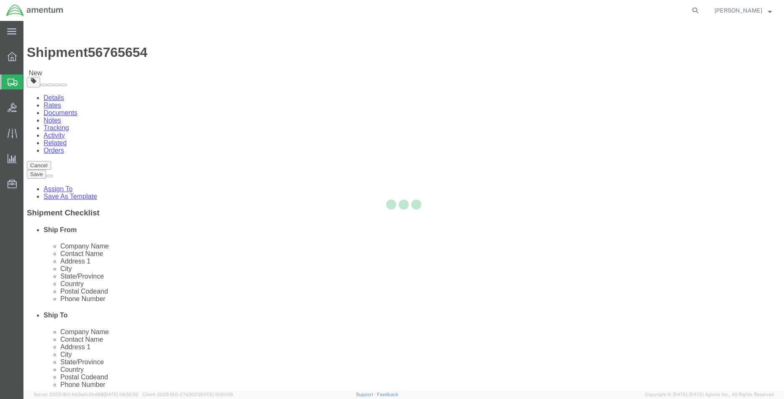
select select
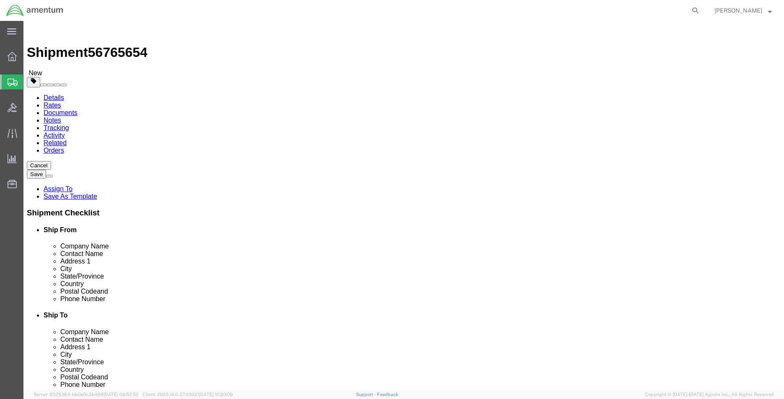
click span "Select one or more"
click span "Site Support"
select select "PICKUP_SITE_SUPPORT"
click div "Instructions"
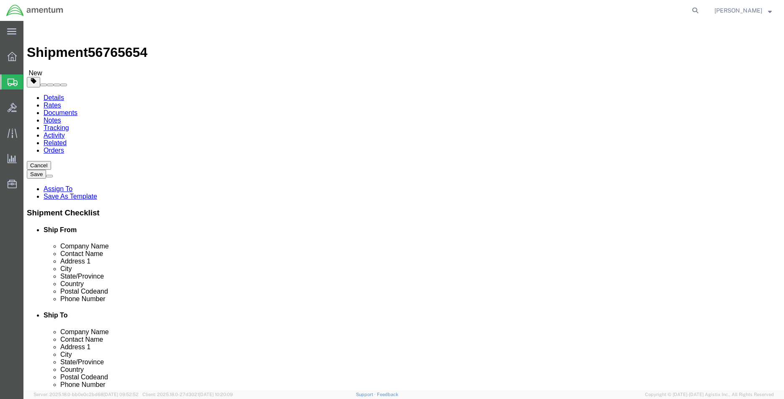
click button "Rate Shipment"
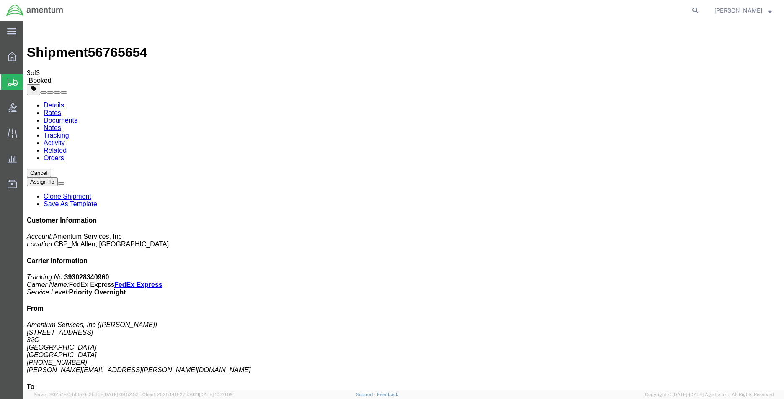
click at [727, 274] on p "Tracking No: 393028340960 Carrier Name: FedEx Express FedEx Express Service Lev…" at bounding box center [404, 285] width 754 height 23
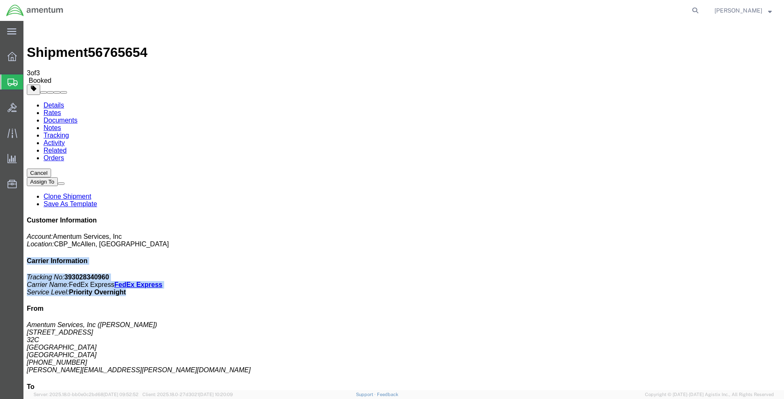
drag, startPoint x: 729, startPoint y: 148, endPoint x: 628, endPoint y: 119, distance: 105.7
click at [628, 217] on div "Customer Information Account: Amentum Services, Inc Location: CBP_McAllen, TX_M…" at bounding box center [404, 366] width 754 height 298
copy div "Carrier Information Tracking No: 393028340960 Carrier Name: FedEx Express FedEx…"
